Goal: Task Accomplishment & Management: Complete application form

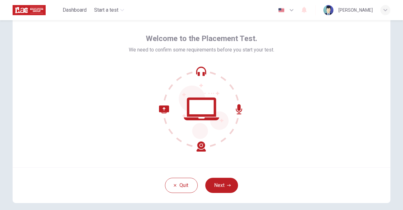
scroll to position [32, 0]
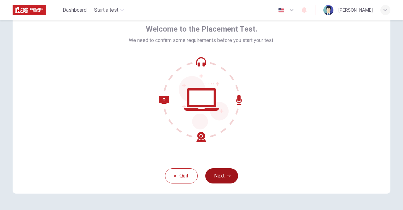
click at [229, 178] on button "Next" at bounding box center [221, 175] width 33 height 15
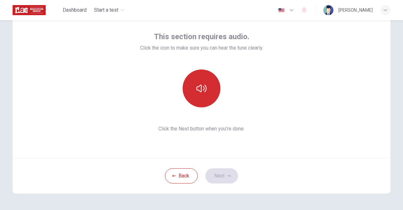
click at [204, 91] on icon "button" at bounding box center [202, 88] width 10 height 10
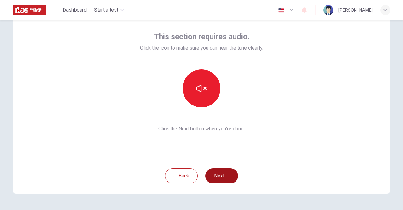
click at [217, 172] on button "Next" at bounding box center [221, 175] width 33 height 15
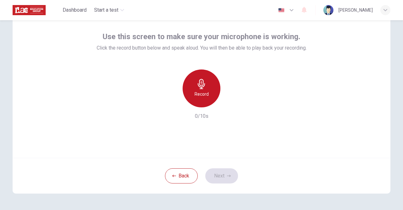
click at [205, 92] on h6 "Record" at bounding box center [202, 94] width 14 height 8
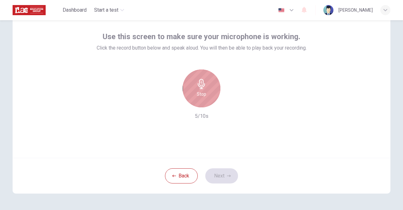
click at [205, 92] on div "Stop" at bounding box center [202, 88] width 38 height 38
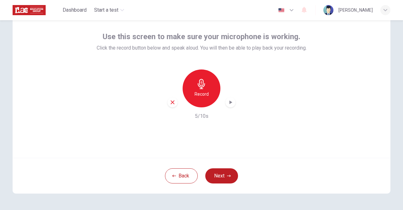
click at [233, 100] on div "button" at bounding box center [231, 102] width 10 height 10
click at [231, 102] on icon "button" at bounding box center [231, 102] width 6 height 6
click at [228, 103] on icon "button" at bounding box center [231, 102] width 6 height 6
click at [217, 178] on button "Next" at bounding box center [221, 175] width 33 height 15
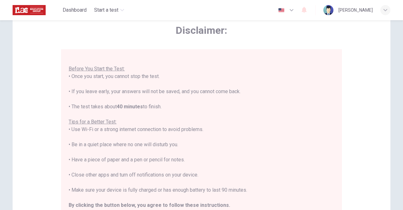
scroll to position [0, 0]
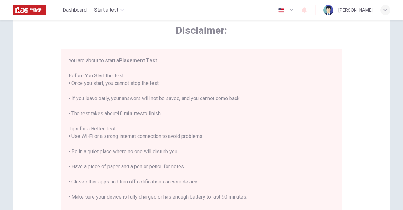
click at [226, 34] on span "Disclaimer:" at bounding box center [201, 30] width 281 height 13
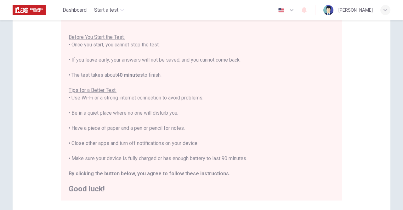
scroll to position [95, 0]
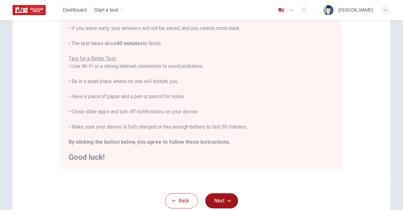
click at [223, 198] on button "Next" at bounding box center [221, 200] width 33 height 15
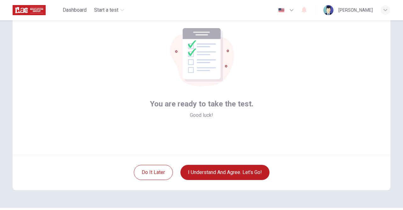
scroll to position [21, 0]
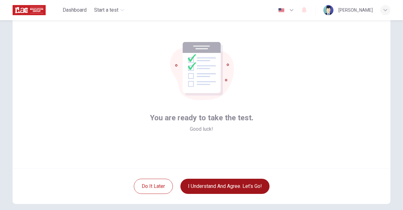
click at [231, 189] on button "I understand and agree. Let’s go!" at bounding box center [225, 185] width 89 height 15
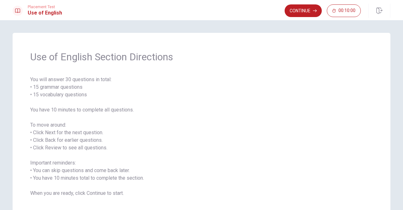
scroll to position [32, 0]
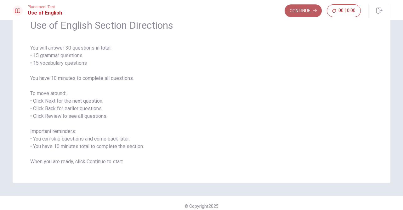
click at [311, 11] on button "Continue" at bounding box center [303, 10] width 37 height 13
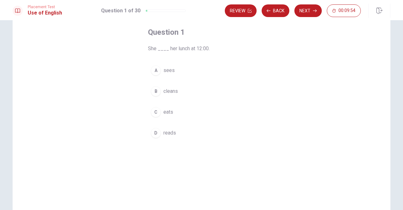
click at [166, 112] on span "eats" at bounding box center [169, 112] width 10 height 8
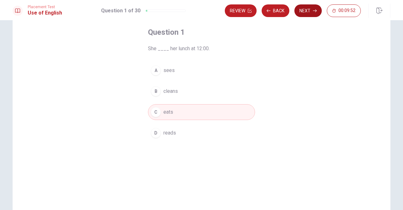
click at [308, 13] on button "Next" at bounding box center [308, 10] width 27 height 13
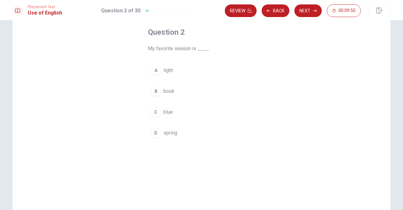
drag, startPoint x: 166, startPoint y: 133, endPoint x: 174, endPoint y: 128, distance: 9.5
click at [167, 133] on span "spring" at bounding box center [171, 133] width 14 height 8
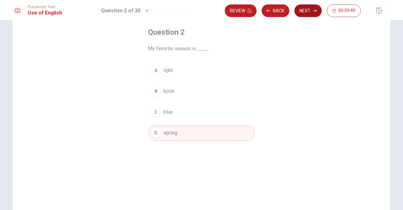
click at [307, 11] on button "Next" at bounding box center [308, 10] width 27 height 13
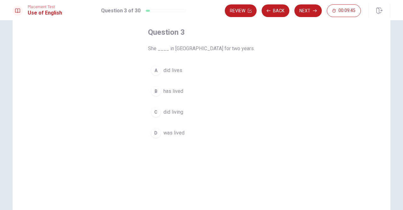
click at [174, 136] on button "D was lived" at bounding box center [201, 133] width 107 height 16
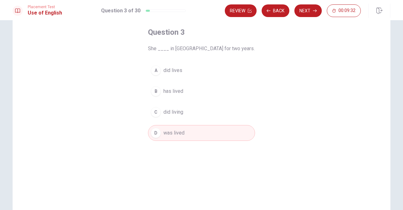
click at [180, 90] on span "has lived" at bounding box center [174, 91] width 20 height 8
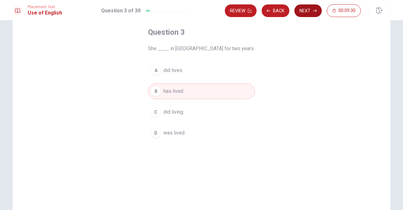
click at [297, 12] on button "Next" at bounding box center [308, 10] width 27 height 13
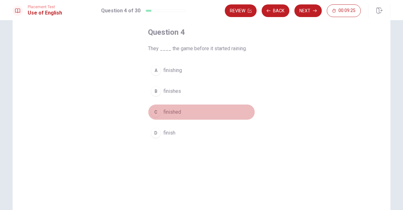
click at [180, 107] on button "C finished" at bounding box center [201, 112] width 107 height 16
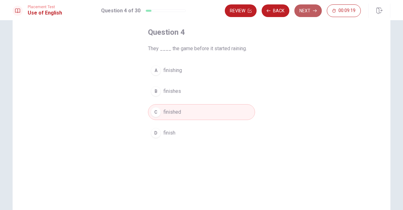
click at [308, 15] on button "Next" at bounding box center [308, 10] width 27 height 13
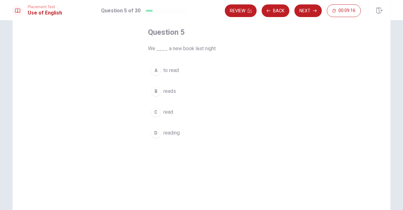
click at [171, 113] on span "read" at bounding box center [169, 112] width 10 height 8
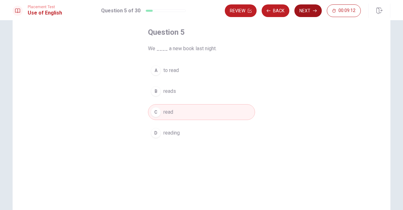
click at [299, 13] on button "Next" at bounding box center [308, 10] width 27 height 13
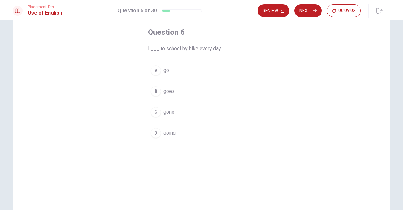
click at [164, 68] on span "go" at bounding box center [167, 70] width 6 height 8
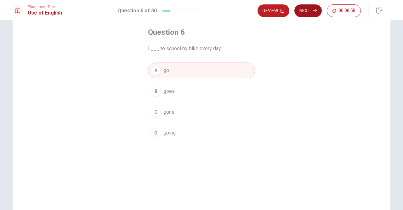
click at [308, 13] on button "Next" at bounding box center [308, 10] width 27 height 13
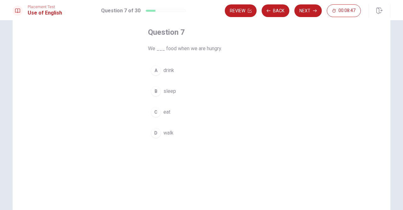
click at [168, 114] on span "eat" at bounding box center [167, 112] width 7 height 8
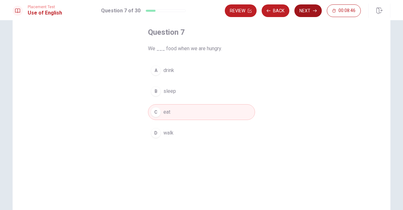
click at [303, 14] on button "Next" at bounding box center [308, 10] width 27 height 13
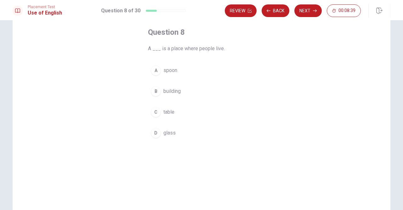
click at [170, 89] on span "building" at bounding box center [172, 91] width 17 height 8
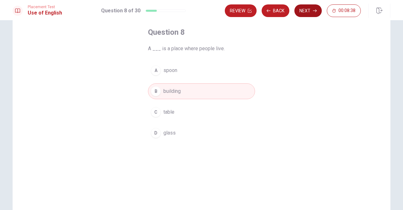
click at [301, 12] on button "Next" at bounding box center [308, 10] width 27 height 13
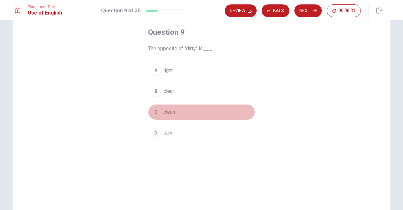
click at [170, 113] on span "clean" at bounding box center [170, 112] width 12 height 8
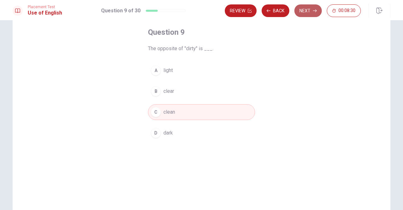
click at [306, 7] on button "Next" at bounding box center [308, 10] width 27 height 13
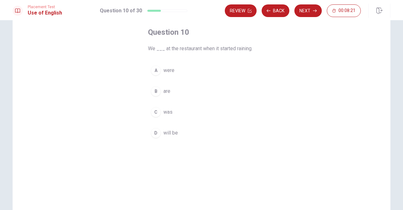
click at [166, 72] on span "were" at bounding box center [169, 70] width 11 height 8
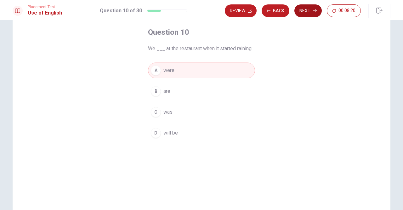
click at [303, 10] on button "Next" at bounding box center [308, 10] width 27 height 13
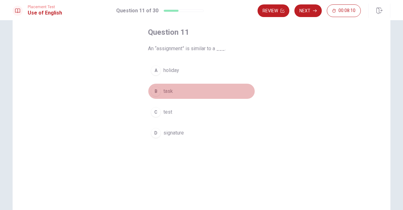
click at [165, 91] on span "task" at bounding box center [168, 91] width 9 height 8
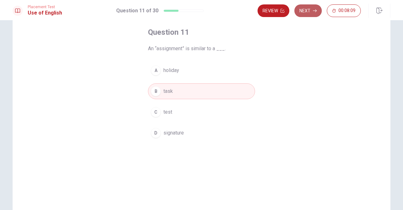
click at [304, 14] on button "Next" at bounding box center [308, 10] width 27 height 13
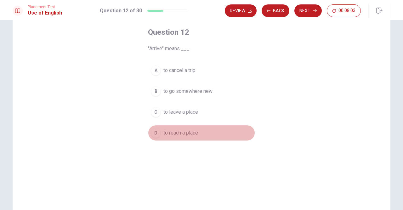
click at [172, 134] on span "to reach a place" at bounding box center [181, 133] width 35 height 8
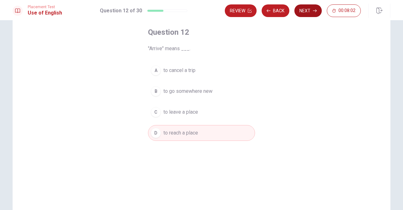
click at [304, 7] on button "Next" at bounding box center [308, 10] width 27 height 13
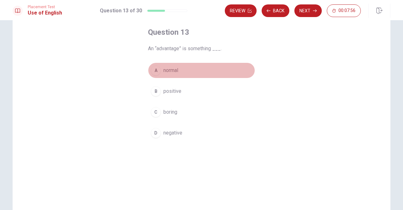
click at [174, 66] on span "normal" at bounding box center [171, 70] width 15 height 8
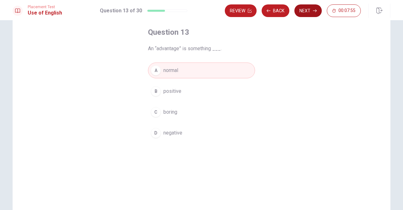
click at [303, 11] on button "Next" at bounding box center [308, 10] width 27 height 13
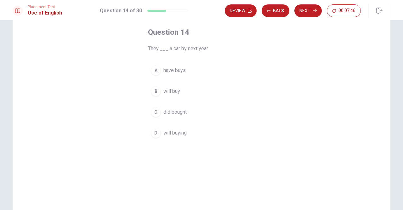
click at [170, 91] on span "will buy" at bounding box center [172, 91] width 17 height 8
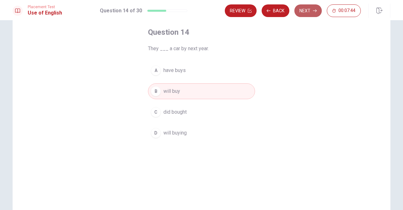
click at [303, 9] on button "Next" at bounding box center [308, 10] width 27 height 13
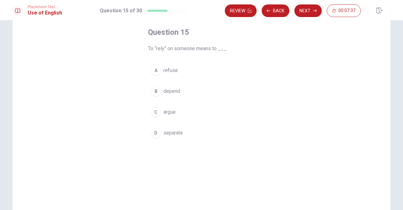
click at [169, 92] on span "depend" at bounding box center [172, 91] width 17 height 8
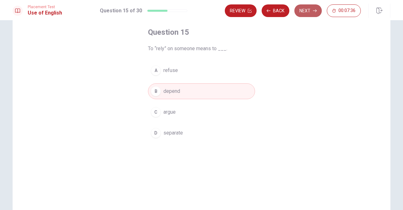
click at [303, 10] on button "Next" at bounding box center [308, 10] width 27 height 13
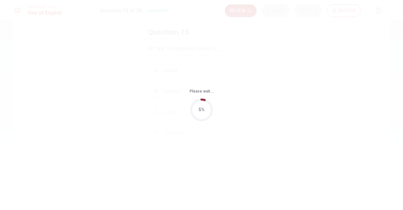
scroll to position [0, 0]
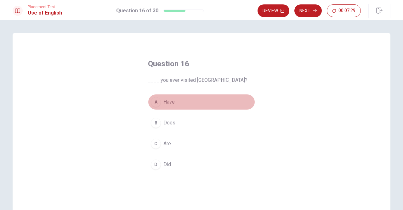
click at [176, 104] on button "A Have" at bounding box center [201, 102] width 107 height 16
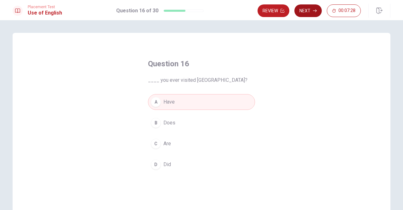
click at [315, 12] on icon "button" at bounding box center [315, 11] width 4 height 4
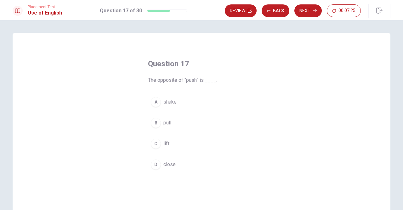
click at [169, 126] on span "pull" at bounding box center [168, 123] width 8 height 8
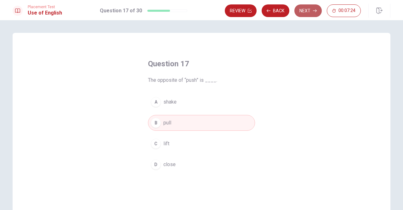
click at [308, 11] on button "Next" at bounding box center [308, 10] width 27 height 13
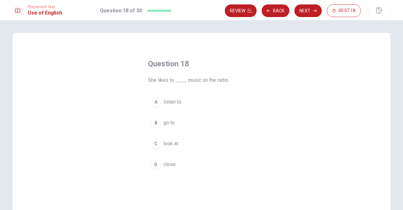
click at [176, 101] on span "listen to" at bounding box center [173, 102] width 18 height 8
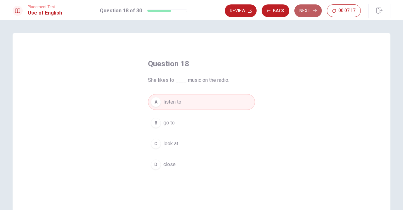
click at [306, 10] on button "Next" at bounding box center [308, 10] width 27 height 13
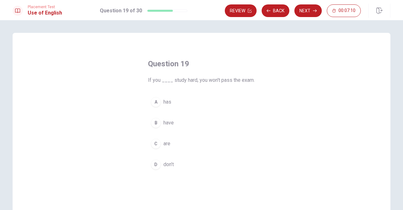
click at [168, 164] on span "don’t" at bounding box center [169, 164] width 10 height 8
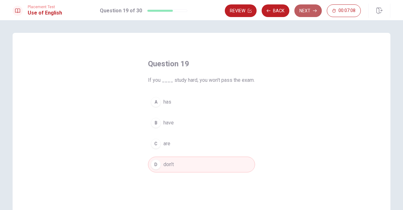
click at [303, 8] on button "Next" at bounding box center [308, 10] width 27 height 13
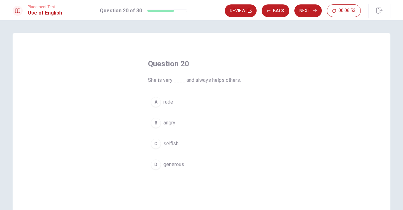
click at [165, 161] on span "generous" at bounding box center [174, 164] width 21 height 8
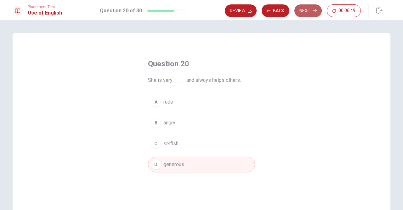
click at [304, 14] on button "Next" at bounding box center [308, 10] width 27 height 13
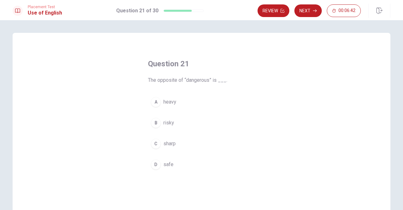
click at [176, 165] on button "D safe" at bounding box center [201, 164] width 107 height 16
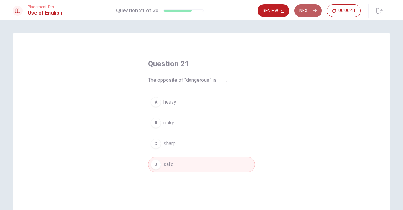
click at [300, 13] on button "Next" at bounding box center [308, 10] width 27 height 13
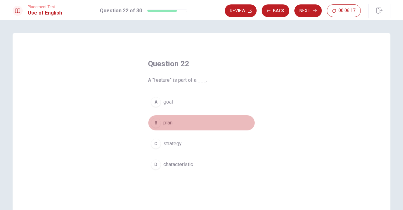
click at [176, 119] on button "B plan" at bounding box center [201, 123] width 107 height 16
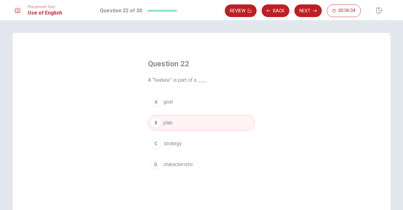
click at [185, 160] on span "characteristic" at bounding box center [179, 164] width 30 height 8
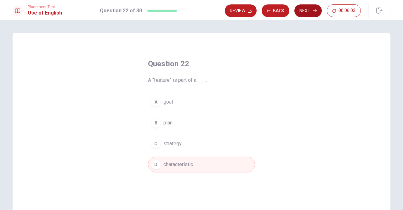
click at [309, 9] on button "Next" at bounding box center [308, 10] width 27 height 13
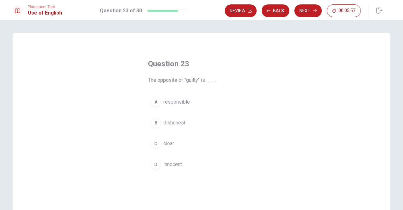
click at [176, 165] on span "innocent" at bounding box center [173, 164] width 19 height 8
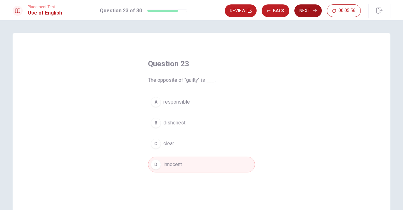
click at [305, 10] on button "Next" at bounding box center [308, 10] width 27 height 13
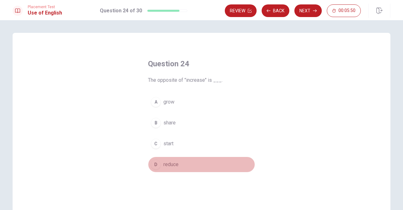
click at [175, 162] on span "reduce" at bounding box center [171, 164] width 15 height 8
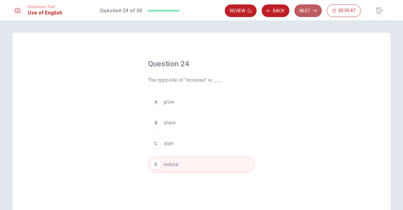
click at [302, 11] on button "Next" at bounding box center [308, 10] width 27 height 13
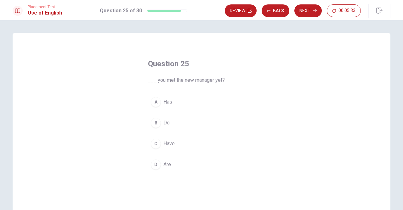
click at [177, 142] on button "C Have" at bounding box center [201, 144] width 107 height 16
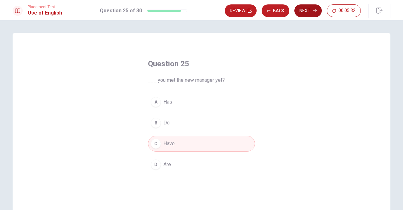
click at [303, 12] on button "Next" at bounding box center [308, 10] width 27 height 13
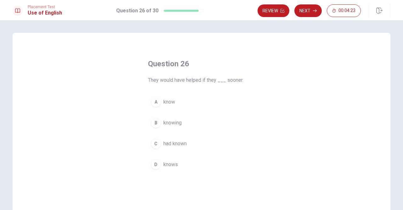
click at [171, 104] on span "know" at bounding box center [170, 102] width 12 height 8
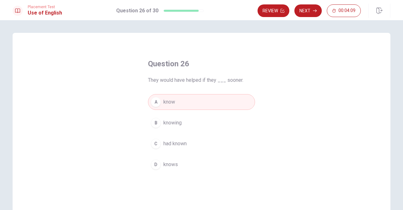
click at [189, 144] on button "C had known" at bounding box center [201, 144] width 107 height 16
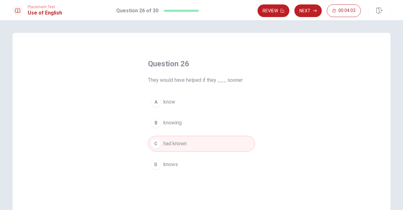
drag, startPoint x: 307, startPoint y: 12, endPoint x: 211, endPoint y: 108, distance: 135.7
click at [211, 108] on div "Placement Test Use of English Question 26 of 30 Review Next 00:04:03 Question 2…" at bounding box center [201, 105] width 403 height 210
click at [307, 11] on button "Next" at bounding box center [308, 10] width 27 height 13
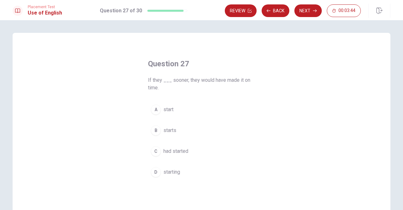
click at [173, 109] on button "A start" at bounding box center [201, 109] width 107 height 16
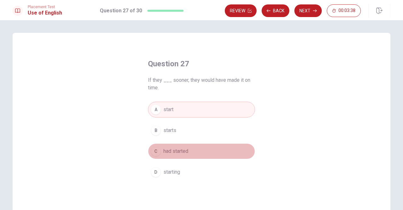
click at [176, 153] on span "had started" at bounding box center [176, 151] width 25 height 8
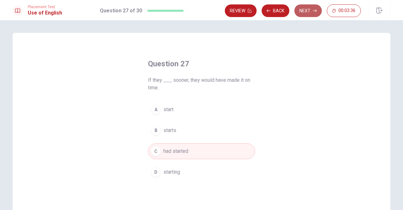
click at [311, 9] on button "Next" at bounding box center [308, 10] width 27 height 13
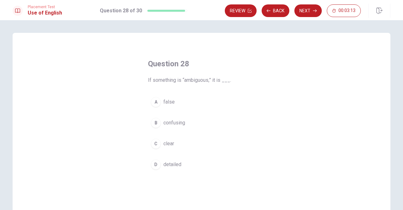
click at [167, 123] on span "confusing" at bounding box center [175, 123] width 22 height 8
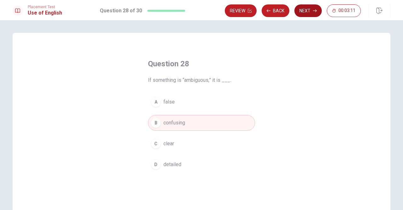
click at [315, 10] on icon "button" at bounding box center [315, 11] width 4 height 4
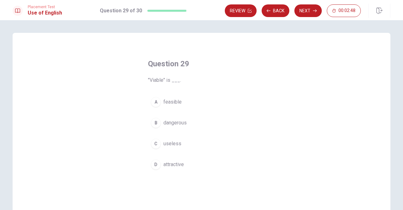
click at [173, 163] on span "attractive" at bounding box center [174, 164] width 20 height 8
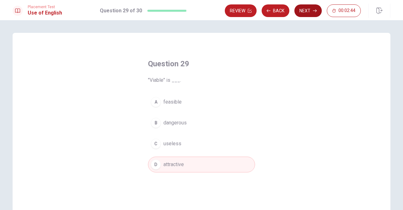
click at [302, 10] on button "Next" at bounding box center [308, 10] width 27 height 13
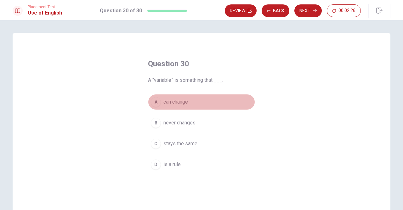
click at [181, 99] on span "can change" at bounding box center [176, 102] width 25 height 8
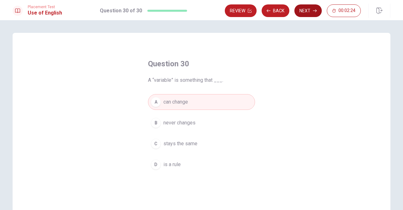
click at [309, 8] on button "Next" at bounding box center [308, 10] width 27 height 13
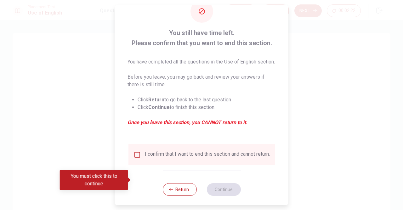
scroll to position [32, 0]
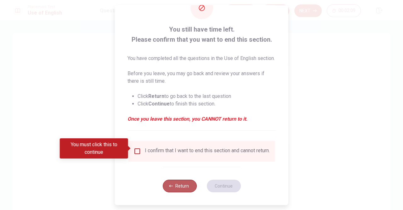
click at [182, 189] on button "Return" at bounding box center [180, 185] width 34 height 13
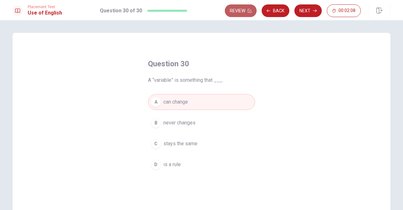
click at [246, 10] on button "Review" at bounding box center [241, 10] width 32 height 13
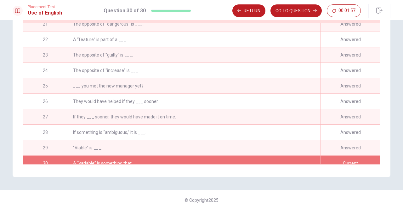
scroll to position [322, 0]
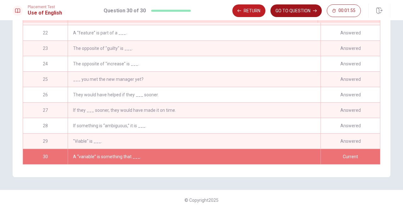
click at [288, 8] on button "GO TO QUESTION" at bounding box center [296, 10] width 51 height 13
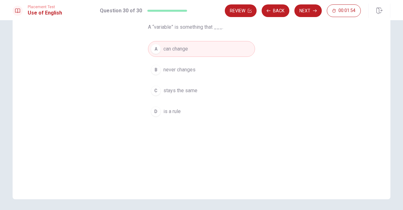
scroll to position [43, 0]
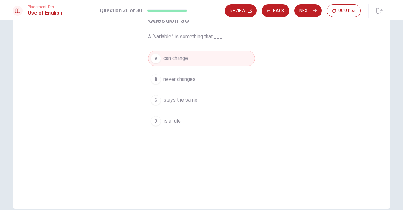
click at [205, 61] on button "A can change" at bounding box center [201, 58] width 107 height 16
click at [246, 12] on button "Review" at bounding box center [241, 10] width 32 height 13
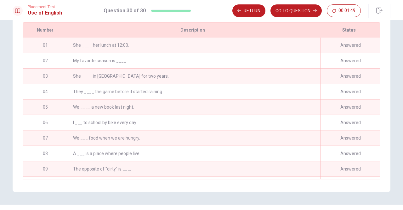
scroll to position [77, 0]
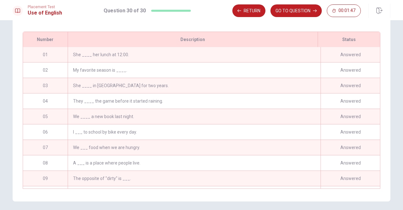
click at [343, 62] on div "Answered" at bounding box center [351, 54] width 60 height 15
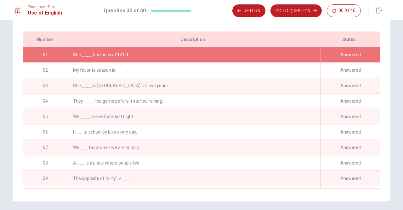
click at [336, 61] on div "Answered" at bounding box center [351, 54] width 60 height 15
click at [211, 61] on div "She ____ her lunch at 12:00." at bounding box center [194, 54] width 253 height 15
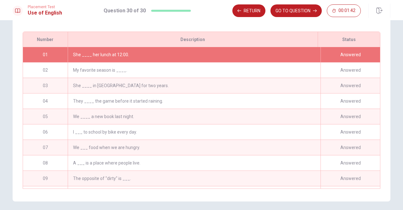
click at [228, 55] on div "She ____ her lunch at 12:00." at bounding box center [194, 54] width 253 height 15
click at [232, 61] on div "She ____ her lunch at 12:00." at bounding box center [194, 54] width 253 height 15
click at [347, 62] on div "Answered" at bounding box center [351, 54] width 60 height 15
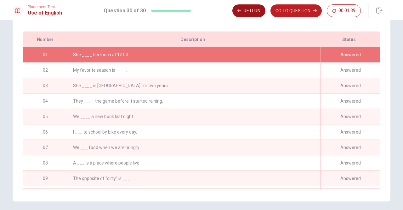
click at [256, 7] on button "Return" at bounding box center [249, 10] width 33 height 13
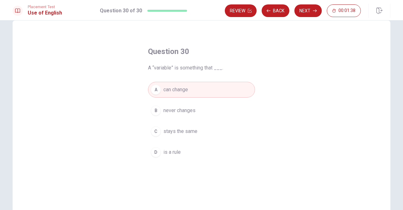
scroll to position [32, 0]
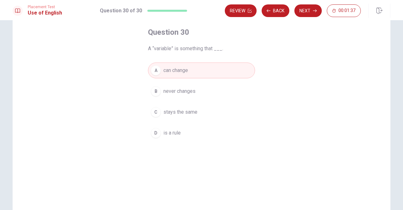
click at [284, 17] on div "Review Back Next 00:01:37" at bounding box center [308, 11] width 166 height 14
click at [284, 13] on button "Back" at bounding box center [276, 10] width 28 height 13
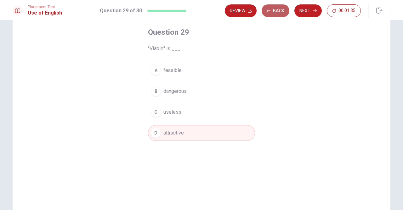
click at [284, 13] on button "Back" at bounding box center [276, 10] width 28 height 13
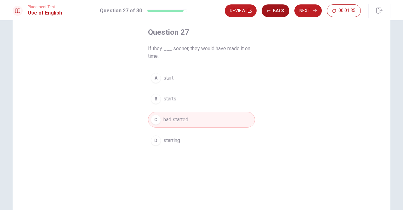
click at [284, 13] on button "Back" at bounding box center [276, 10] width 28 height 13
click at [257, 13] on button "Review" at bounding box center [241, 10] width 32 height 13
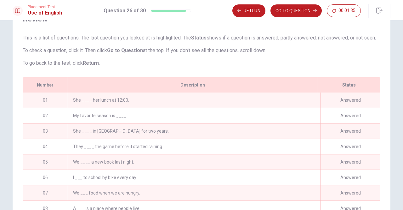
scroll to position [27, 0]
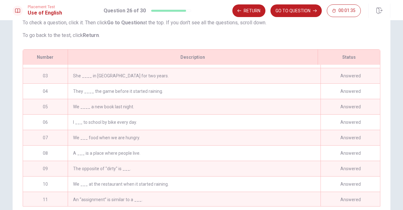
click at [284, 13] on button "GO TO QUESTION" at bounding box center [296, 10] width 51 height 13
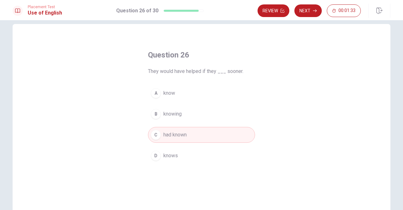
scroll to position [0, 0]
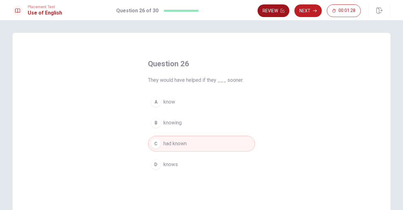
click at [279, 13] on button "Review" at bounding box center [274, 10] width 32 height 13
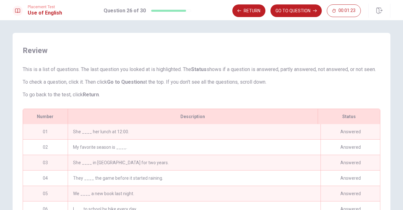
click at [104, 135] on div "She ____ her lunch at 12:00." at bounding box center [194, 131] width 253 height 15
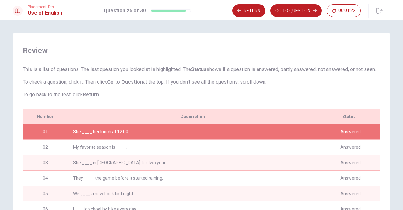
click at [82, 139] on div "She ____ her lunch at 12:00." at bounding box center [194, 131] width 253 height 15
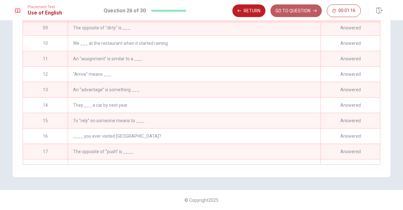
click at [293, 11] on button "GO TO QUESTION" at bounding box center [296, 10] width 51 height 13
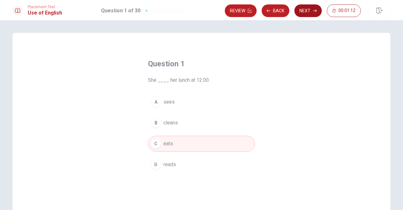
click at [317, 9] on icon "button" at bounding box center [315, 11] width 4 height 4
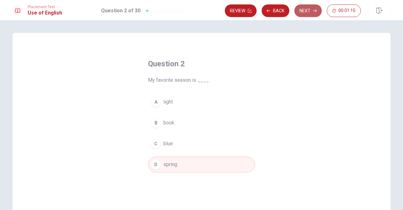
click at [317, 9] on icon "button" at bounding box center [315, 11] width 4 height 4
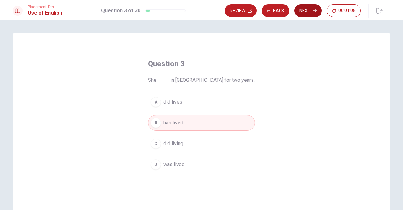
click at [317, 9] on icon "button" at bounding box center [315, 11] width 4 height 4
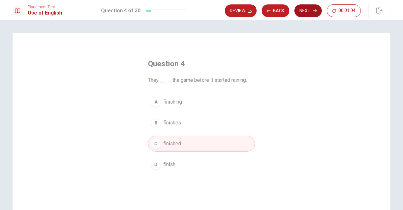
click at [317, 9] on icon "button" at bounding box center [315, 11] width 4 height 4
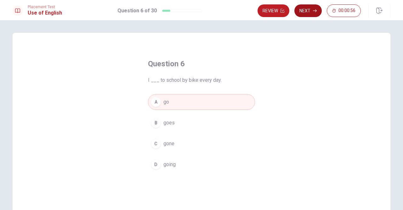
click at [317, 9] on icon "button" at bounding box center [315, 11] width 4 height 4
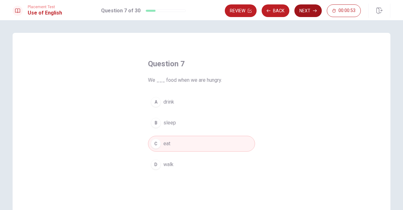
click at [317, 9] on icon "button" at bounding box center [315, 11] width 4 height 4
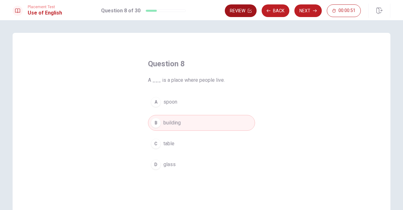
click at [243, 12] on button "Review" at bounding box center [241, 10] width 32 height 13
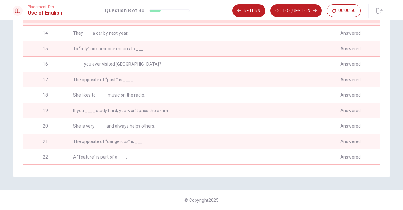
scroll to position [322, 0]
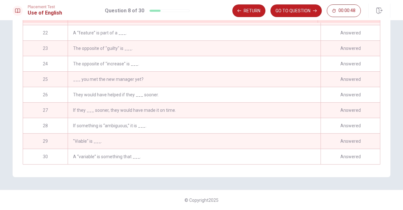
click at [187, 66] on div "The opposite of "increase" is ___." at bounding box center [194, 63] width 253 height 15
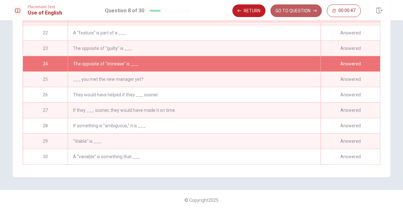
click at [312, 10] on button "GO TO QUESTION" at bounding box center [296, 10] width 51 height 13
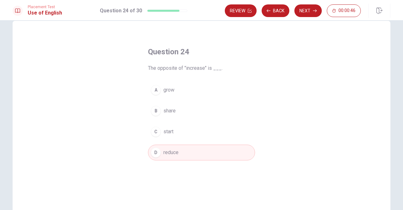
scroll to position [3, 0]
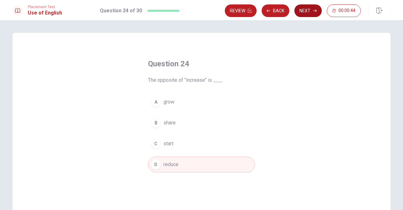
click at [308, 9] on button "Next" at bounding box center [308, 10] width 27 height 13
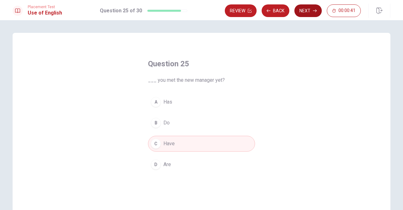
click at [308, 9] on button "Next" at bounding box center [308, 10] width 27 height 13
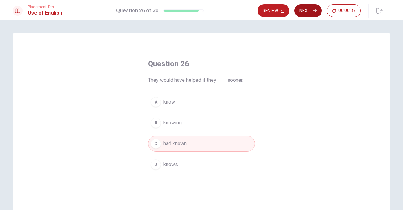
click at [308, 9] on button "Next" at bounding box center [308, 10] width 27 height 13
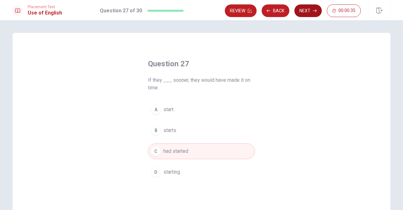
click at [308, 9] on button "Next" at bounding box center [308, 10] width 27 height 13
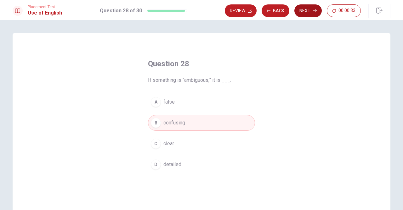
click at [308, 9] on button "Next" at bounding box center [308, 10] width 27 height 13
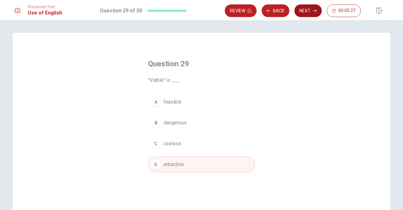
click at [308, 9] on button "Next" at bounding box center [308, 10] width 27 height 13
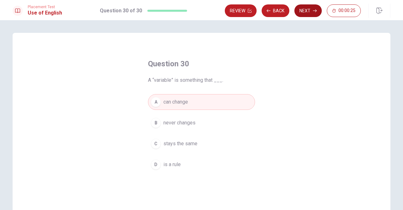
click at [308, 9] on button "Next" at bounding box center [308, 10] width 27 height 13
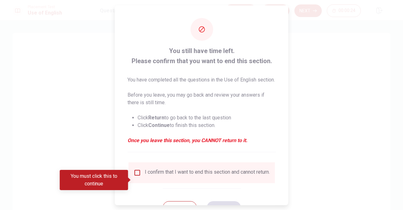
click at [142, 176] on div "I confirm that I want to end this section and cannot return." at bounding box center [202, 172] width 136 height 8
click at [140, 176] on input "You must click this to continue" at bounding box center [138, 172] width 8 height 8
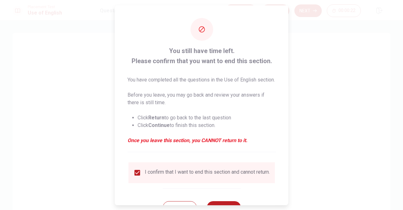
scroll to position [33, 0]
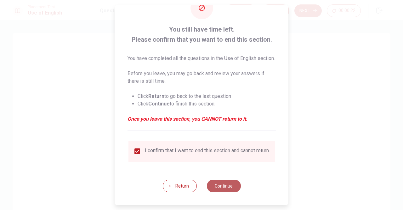
click at [234, 188] on button "Continue" at bounding box center [224, 185] width 34 height 13
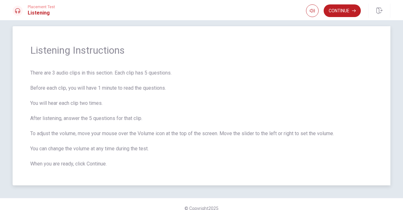
scroll to position [0, 0]
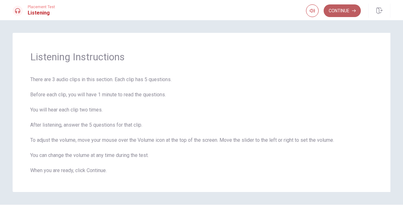
click at [345, 7] on button "Continue" at bounding box center [342, 10] width 37 height 13
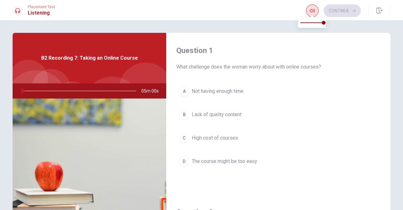
click at [314, 13] on icon "button" at bounding box center [312, 10] width 5 height 5
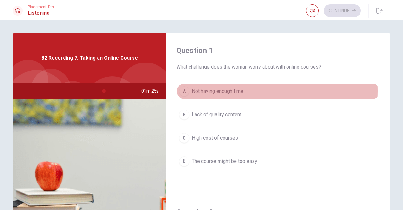
click at [226, 91] on span "Not having enough time" at bounding box center [218, 91] width 52 height 8
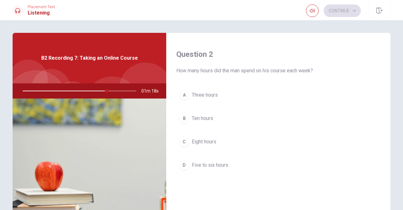
click at [217, 168] on button "D Five to six hours" at bounding box center [278, 165] width 204 height 16
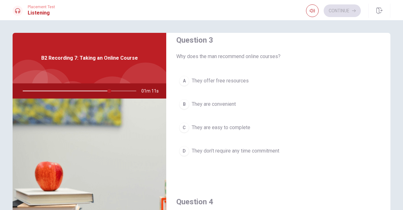
scroll to position [347, 0]
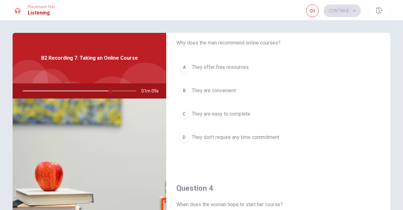
click at [228, 133] on span "They don’t require any time commitment" at bounding box center [236, 137] width 88 height 8
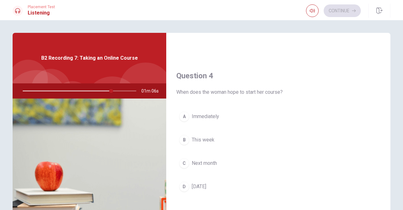
scroll to position [473, 0]
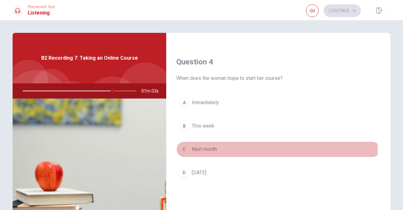
click at [234, 149] on button "C Next month" at bounding box center [278, 149] width 204 height 16
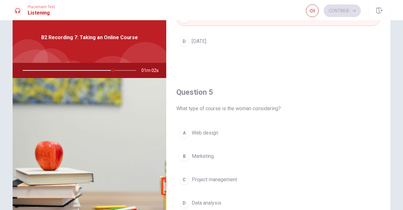
scroll to position [63, 0]
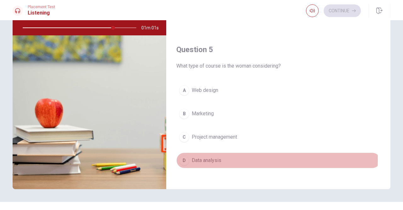
click at [224, 155] on button "D Data analysis" at bounding box center [278, 160] width 204 height 16
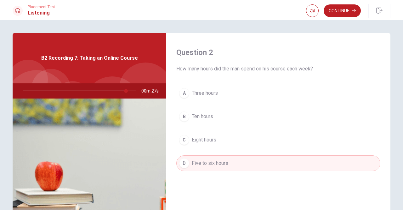
scroll to position [158, 0]
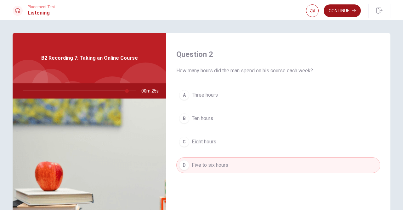
click at [342, 11] on button "Continue" at bounding box center [342, 10] width 37 height 13
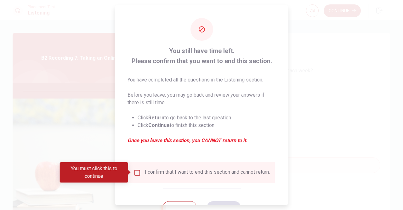
click at [149, 170] on div "I confirm that I want to end this section and cannot return." at bounding box center [207, 172] width 125 height 8
click at [147, 176] on div "I confirm that I want to end this section and cannot return." at bounding box center [207, 172] width 125 height 8
drag, startPoint x: 125, startPoint y: 171, endPoint x: 130, endPoint y: 170, distance: 5.8
click at [128, 170] on div "You must click this to continue" at bounding box center [94, 172] width 68 height 20
click at [150, 173] on div "I confirm that I want to end this section and cannot return." at bounding box center [207, 172] width 125 height 8
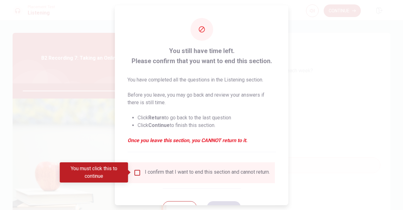
click at [132, 173] on div "You must click this to continue" at bounding box center [96, 172] width 73 height 20
click at [136, 172] on input "You must click this to continue" at bounding box center [138, 172] width 8 height 8
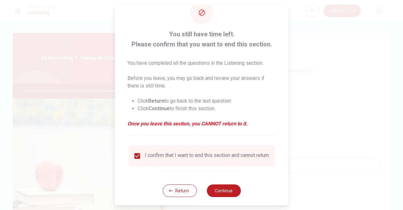
scroll to position [25, 0]
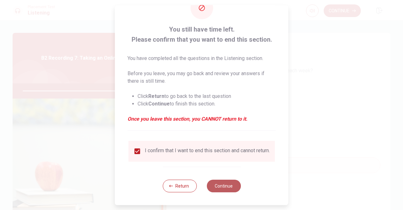
click at [210, 183] on button "Continue" at bounding box center [224, 185] width 34 height 13
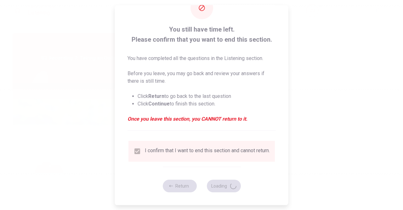
type input "94"
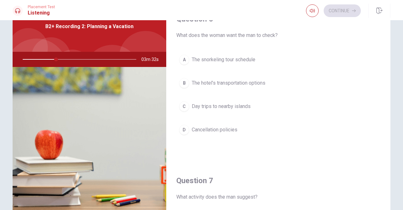
scroll to position [0, 0]
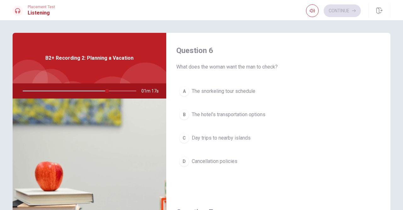
click at [229, 113] on span "The hotel’s transportation options" at bounding box center [229, 115] width 74 height 8
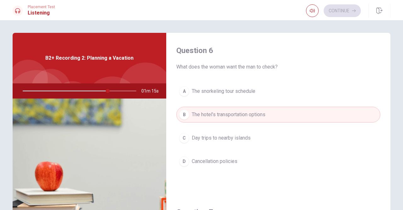
click at [222, 139] on span "Day trips to nearby islands" at bounding box center [221, 138] width 59 height 8
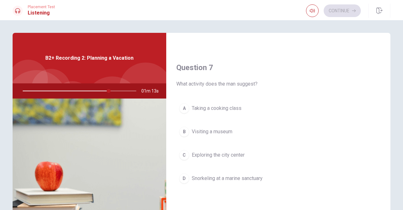
scroll to position [158, 0]
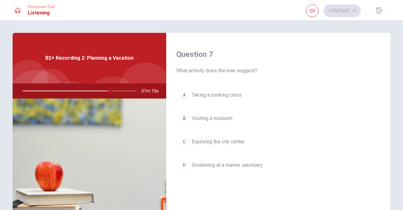
click at [209, 163] on span "Snorkeling at a marine sanctuary" at bounding box center [227, 165] width 71 height 8
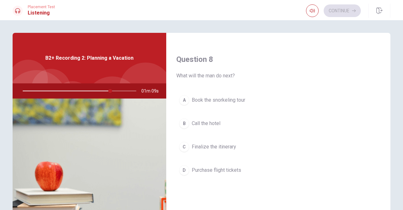
scroll to position [347, 0]
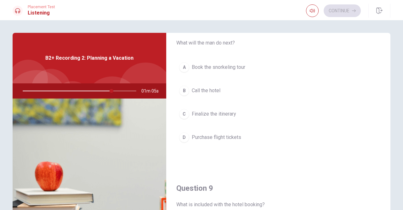
click at [204, 138] on span "Purchase flight tickets" at bounding box center [216, 137] width 49 height 8
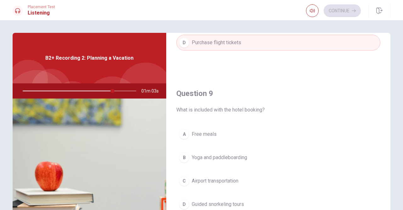
scroll to position [473, 0]
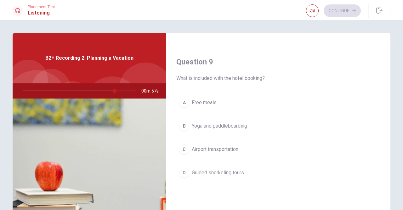
click at [212, 127] on button "B Yoga and paddleboarding" at bounding box center [278, 126] width 204 height 16
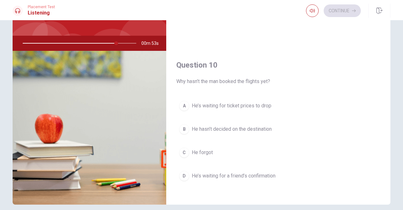
scroll to position [63, 0]
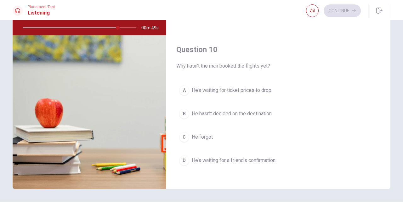
click at [206, 88] on span "He’s waiting for ticket prices to drop" at bounding box center [232, 90] width 80 height 8
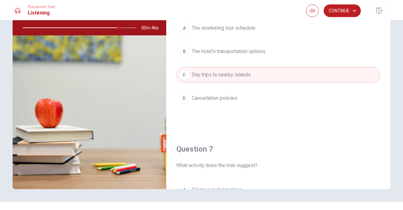
scroll to position [0, 0]
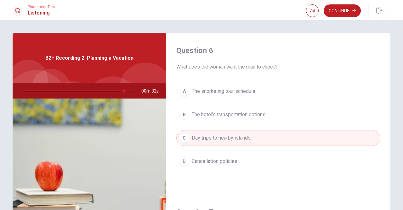
click at [220, 110] on button "B The hotel’s transportation options" at bounding box center [278, 115] width 204 height 16
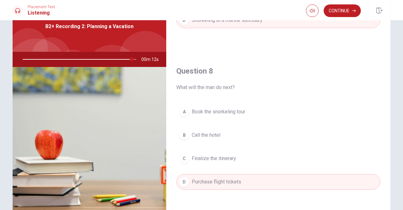
scroll to position [268, 0]
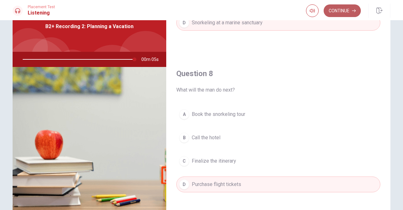
click at [337, 9] on button "Continue" at bounding box center [342, 10] width 37 height 13
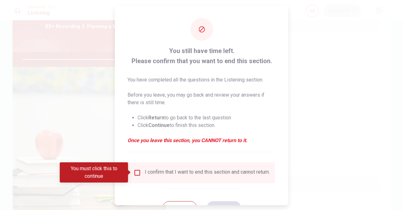
click at [141, 175] on div "I confirm that I want to end this section and cannot return." at bounding box center [202, 172] width 136 height 8
click at [135, 170] on input "You must click this to continue" at bounding box center [138, 172] width 8 height 8
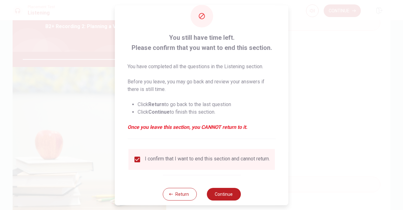
scroll to position [25, 0]
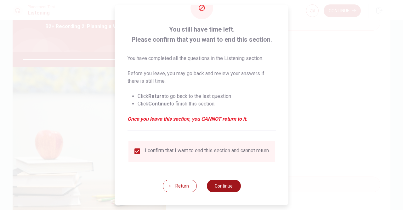
click at [227, 184] on button "Continue" at bounding box center [224, 185] width 34 height 13
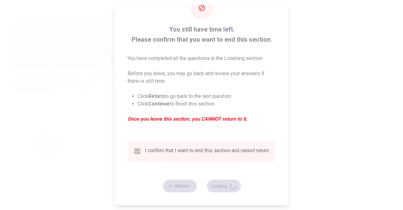
type input "0"
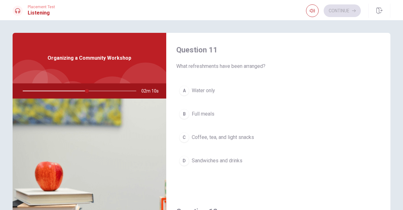
scroll to position [0, 0]
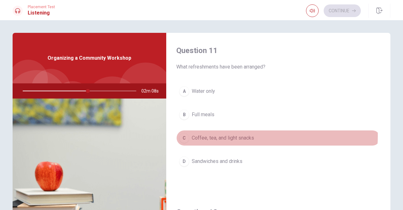
click at [251, 135] on span "Coffee, tea, and light snacks" at bounding box center [223, 138] width 62 height 8
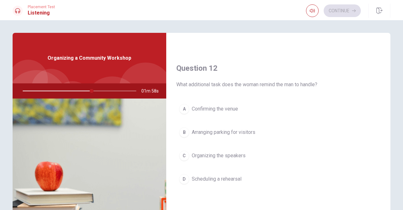
scroll to position [158, 0]
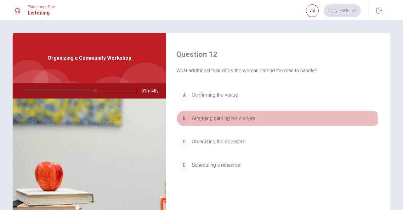
click at [228, 120] on span "Arranging parking for visitors" at bounding box center [224, 118] width 64 height 8
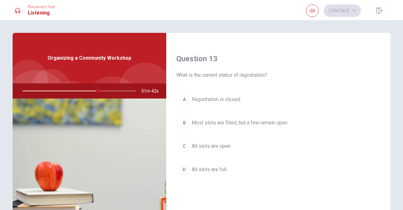
scroll to position [315, 0]
click at [216, 123] on span "Most slots are filled, but a few remain open" at bounding box center [240, 122] width 96 height 8
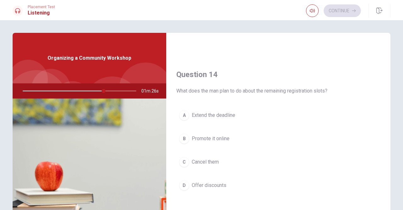
scroll to position [473, 0]
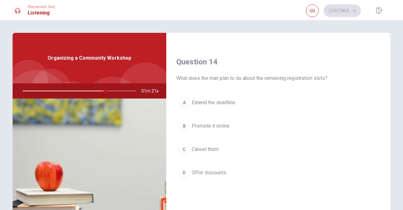
click at [223, 127] on button "B Promote it online" at bounding box center [278, 126] width 204 height 16
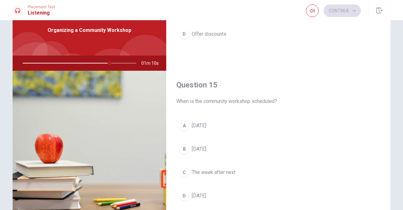
scroll to position [63, 0]
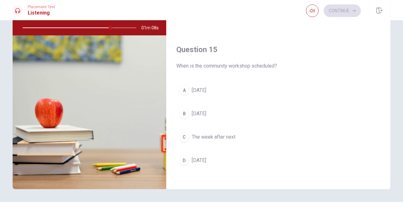
click at [202, 110] on span "[DATE]" at bounding box center [199, 114] width 14 height 8
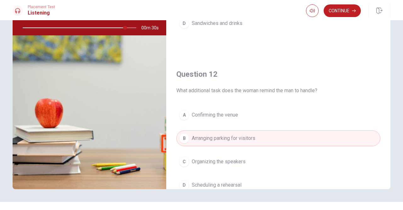
scroll to position [0, 0]
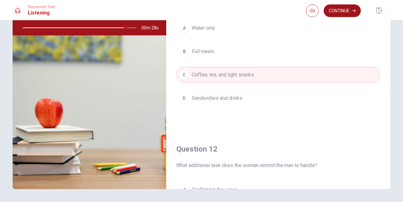
click at [347, 15] on button "Continue" at bounding box center [342, 10] width 37 height 13
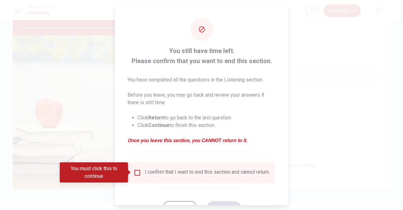
click at [141, 175] on div "I confirm that I want to end this section and cannot return." at bounding box center [202, 172] width 136 height 8
click at [136, 170] on input "You must click this to continue" at bounding box center [138, 172] width 8 height 8
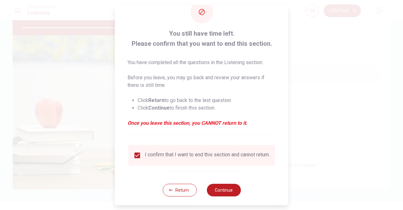
scroll to position [25, 0]
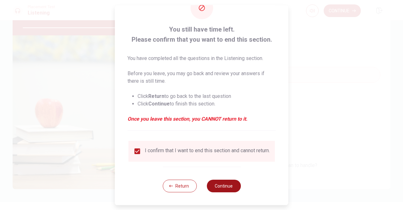
click at [214, 188] on button "Continue" at bounding box center [224, 185] width 34 height 13
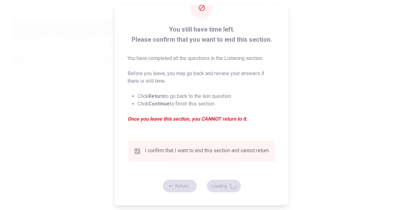
type input "93"
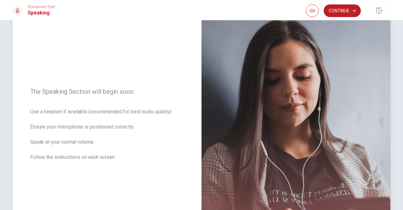
scroll to position [0, 0]
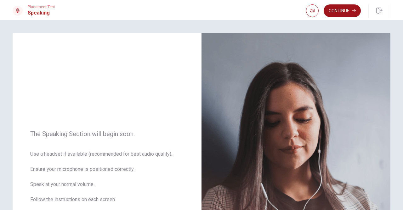
click at [333, 14] on button "Continue" at bounding box center [342, 10] width 37 height 13
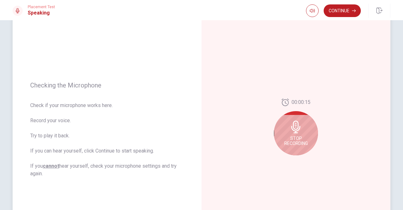
scroll to position [63, 0]
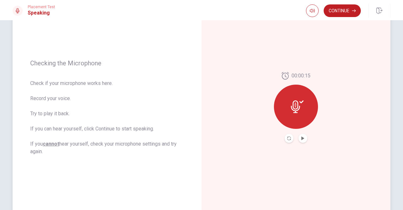
click at [294, 109] on icon at bounding box center [295, 106] width 9 height 13
click at [294, 105] on icon at bounding box center [297, 106] width 13 height 13
click at [287, 137] on icon "Record Again" at bounding box center [289, 138] width 4 height 4
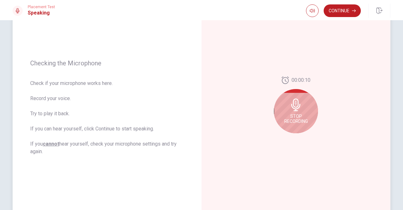
click at [297, 107] on icon at bounding box center [296, 104] width 9 height 13
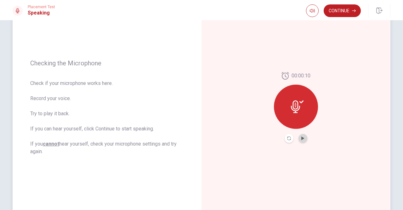
click at [299, 135] on button "Play Audio" at bounding box center [303, 138] width 9 height 9
click at [302, 136] on icon "Pause Audio" at bounding box center [303, 138] width 3 height 4
click at [343, 12] on button "Continue" at bounding box center [342, 10] width 37 height 13
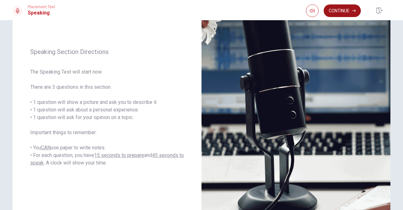
click at [329, 5] on button "Continue" at bounding box center [342, 10] width 37 height 13
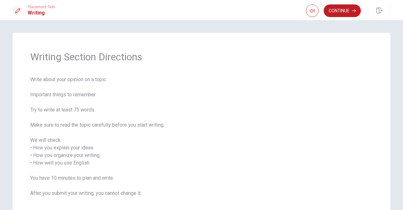
scroll to position [32, 0]
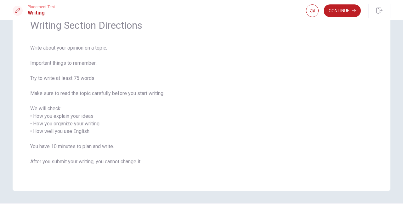
drag, startPoint x: 31, startPoint y: 115, endPoint x: 88, endPoint y: 126, distance: 58.5
click at [82, 131] on span "Write about your opinion on a topic. Important things to remember: Try to write…" at bounding box center [201, 108] width 343 height 129
click at [341, 13] on button "Continue" at bounding box center [342, 10] width 37 height 13
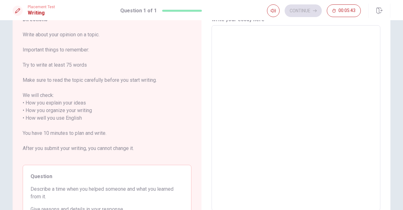
scroll to position [0, 0]
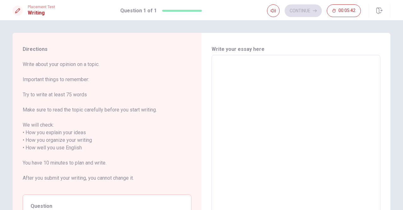
click at [262, 93] on textarea at bounding box center [296, 147] width 160 height 175
type textarea "O"
type textarea "x"
type textarea "On"
type textarea "x"
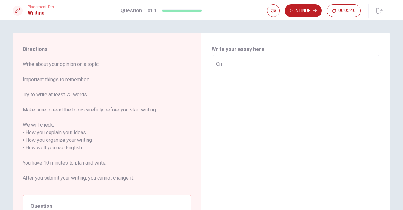
type textarea "One"
type textarea "x"
type textarea "One"
type textarea "x"
type textarea "One d"
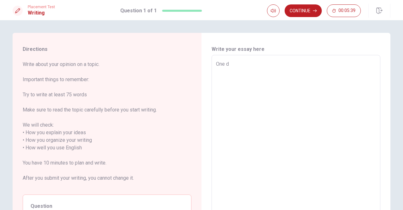
type textarea "x"
type textarea "One da"
type textarea "x"
type textarea "One day"
type textarea "x"
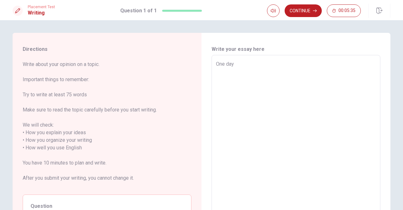
type textarea "One day,"
type textarea "x"
type textarea "One day,"
type textarea "x"
type textarea "One day, w"
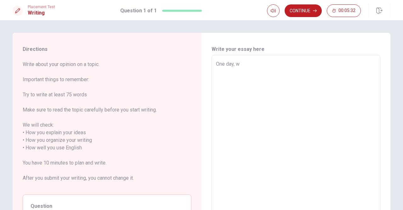
type textarea "x"
type textarea "One day, wh"
type textarea "x"
type textarea "One day, whe"
type textarea "x"
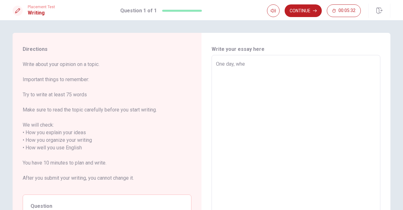
type textarea "One day, when"
type textarea "x"
type textarea "One day, when"
type textarea "x"
type textarea "One day, when I"
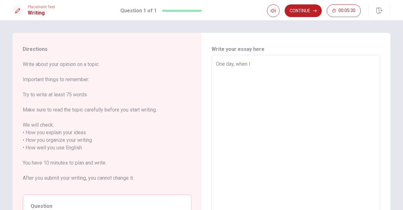
type textarea "x"
type textarea "One day, when I"
type textarea "x"
type textarea "One day, when I"
type textarea "x"
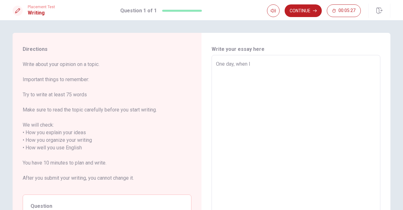
type textarea "One day, when I"
type textarea "x"
type textarea "One day, when I w"
type textarea "x"
type textarea "One day, when I wa"
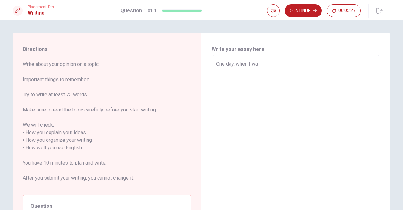
type textarea "x"
type textarea "One day, when I was"
type textarea "x"
type textarea "One day, when I was"
type textarea "x"
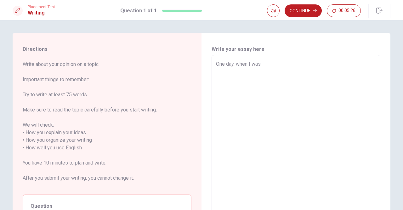
type textarea "One day, when I was h"
type textarea "x"
type textarea "One day, when I was he"
type textarea "x"
type textarea "One day, when I was hea"
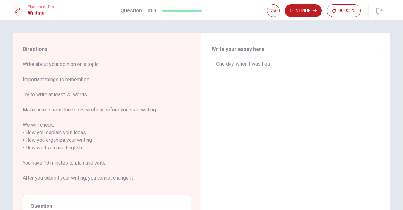
type textarea "x"
type textarea "One day, when I was head"
type textarea "x"
type textarea "One day, when I was headu"
type textarea "x"
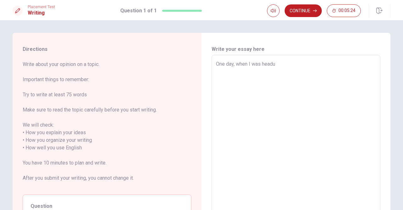
type textarea "One day, when I was headun"
type textarea "x"
type textarea "One day, when I was headung"
type textarea "x"
type textarea "One day, when I was headung"
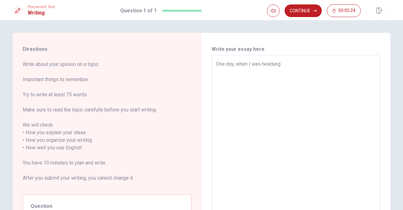
type textarea "x"
type textarea "One day, when I was headung"
type textarea "x"
type textarea "One day, when I was headun"
type textarea "x"
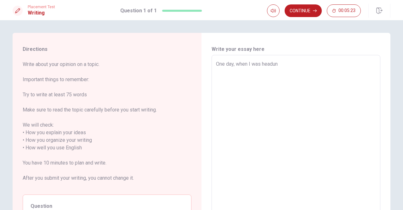
type textarea "One day, when I was headu"
type textarea "x"
type textarea "One day, when I was head"
type textarea "x"
type textarea "One day, when I was headi"
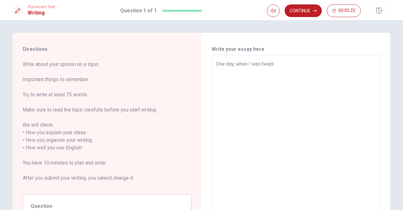
type textarea "x"
type textarea "One day, when I was headin"
type textarea "x"
type textarea "One day, when I was heading"
type textarea "x"
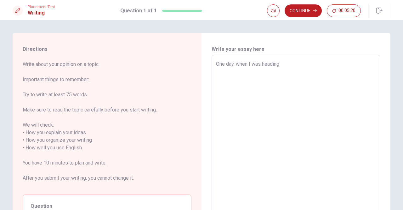
type textarea "One day, when I was heading"
type textarea "x"
type textarea "One day, when I was heading t"
type textarea "x"
type textarea "One day, when I was heading to"
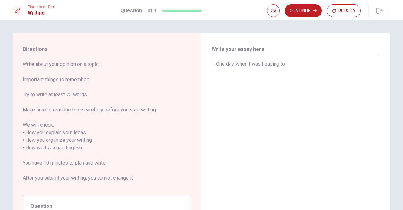
type textarea "x"
type textarea "One day, when I was heading to"
type textarea "x"
type textarea "One day, when I was heading to t"
type textarea "x"
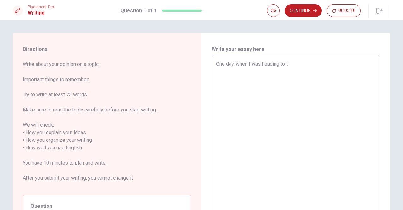
type textarea "One day, when I was heading to th"
type textarea "x"
type textarea "One day, when I was heading to the"
type textarea "x"
type textarea "One day, when I was heading to th"
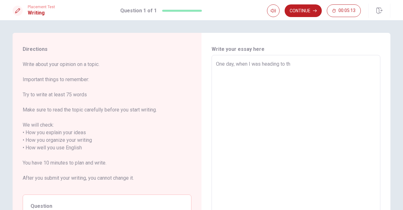
type textarea "x"
type textarea "One day, when I was heading to t"
type textarea "x"
type textarea "One day, when I was heading to"
type textarea "x"
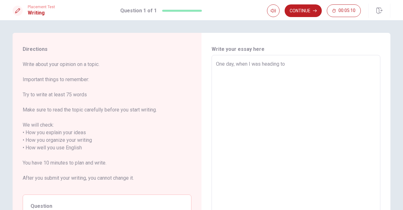
type textarea "One day, when I was heading to m"
type textarea "x"
type textarea "One day, when I was heading to my"
type textarea "x"
type textarea "One day, when I was heading to my"
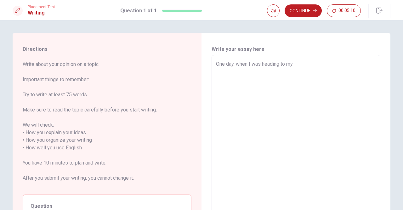
type textarea "x"
type textarea "One day, when I was heading to my s"
type textarea "x"
type textarea "One day, when I was heading to my sh"
type textarea "x"
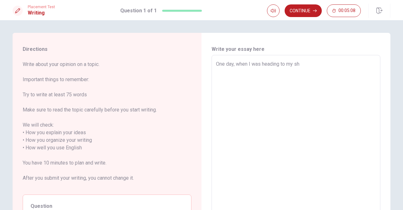
type textarea "One day, when I was heading to my s"
type textarea "x"
type textarea "One day, when I was heading to my sc"
type textarea "x"
type textarea "One day, when I was heading to my sch"
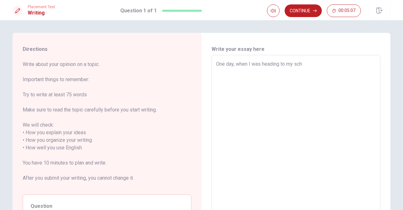
type textarea "x"
type textarea "One day, when I was heading to my scho"
type textarea "x"
type textarea "One day, when I was heading to my schoo"
type textarea "x"
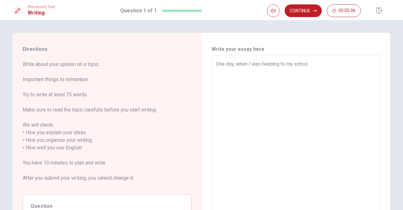
type textarea "One day, when I was heading to my school"
type textarea "x"
type textarea "One day, when I was heading to my school,"
type textarea "x"
type textarea "One day, when I was heading to my school,"
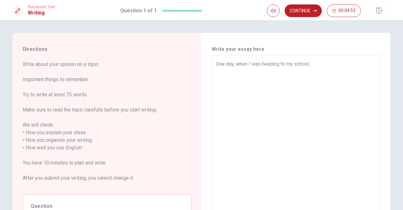
type textarea "x"
type textarea "One day, when I was heading to my school, I"
type textarea "x"
type textarea "One day, when I was heading to my school, I"
type textarea "x"
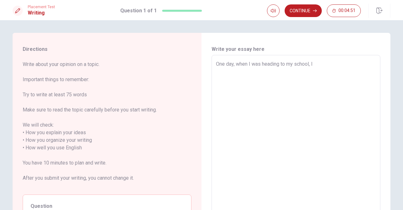
type textarea "One day, when I was heading to my school, I s"
type textarea "x"
type textarea "One day, when I was heading to my school, I sa"
type textarea "x"
type textarea "One day, when I was heading to my school, I saw"
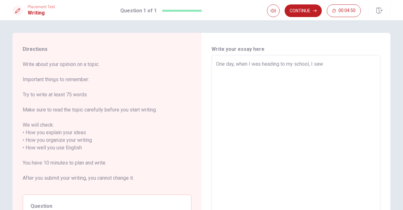
type textarea "x"
type textarea "One day, when I was heading to my school, I saw"
type textarea "x"
type textarea "One day, when I was heading to my school, I saw o"
type textarea "x"
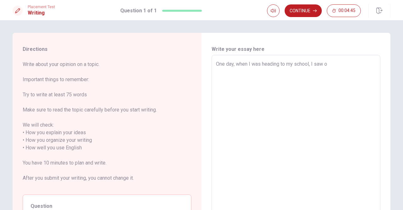
type textarea "One day, when I was heading to my school, I saw on"
type textarea "x"
type textarea "One day, when I was heading to my school, I saw one"
type textarea "x"
type textarea "One day, when I was heading to my school, I saw one"
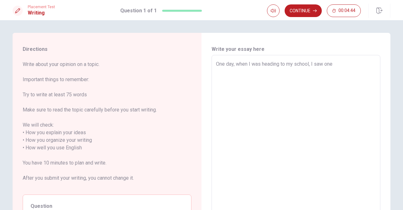
type textarea "x"
type textarea "One day, when I was heading to my school, I saw one w"
type textarea "x"
type textarea "One day, when I was heading to my school, I saw one wo"
type textarea "x"
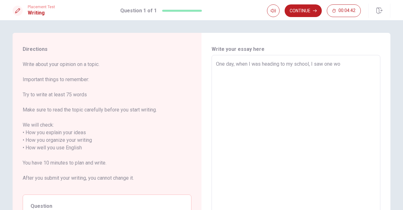
type textarea "One day, when I was heading to my school, I saw one wom"
type textarea "x"
type textarea "One day, when I was heading to my school, I saw one wo"
type textarea "x"
type textarea "One day, when I was heading to my school, I saw one w"
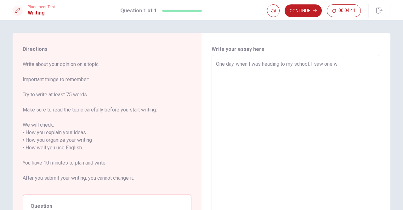
type textarea "x"
type textarea "One day, when I was heading to my school, I saw one"
type textarea "x"
type textarea "One day, when I was heading to my school, I saw one"
type textarea "x"
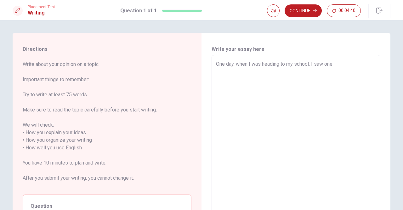
type textarea "One day, when I was heading to my school, I saw on"
type textarea "x"
type textarea "One day, when I was heading to my school, I saw o"
type textarea "x"
type textarea "One day, when I was heading to my school, I saw"
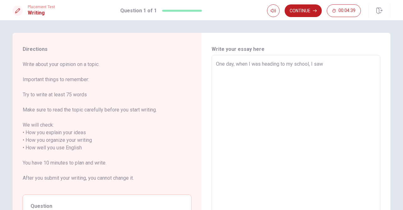
type textarea "x"
type textarea "One day, when I was heading to my school, I saw a"
type textarea "x"
type textarea "One day, when I was heading to my school, I saw a"
type textarea "x"
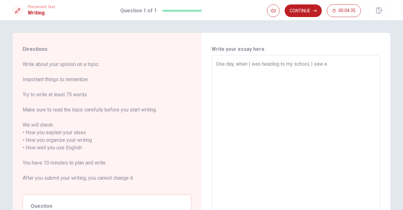
type textarea "One day, when I was heading to my school, I saw a w"
type textarea "x"
type textarea "One day, when I was heading to my school, I saw a wo"
type textarea "x"
type textarea "One day, when I was heading to my school, I saw a wom"
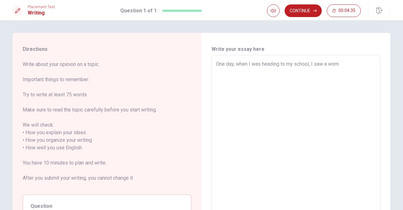
type textarea "x"
type textarea "One day, when I was heading to my school, I saw a wome"
type textarea "x"
type textarea "One day, when I was heading to my school, I saw a women"
click at [261, 69] on textarea "One day, when I was heading to my school, I saw a women" at bounding box center [296, 147] width 160 height 175
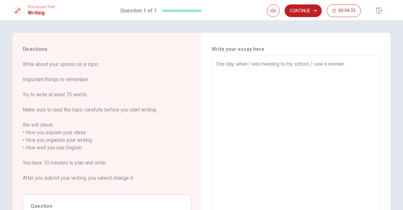
type textarea "x"
type textarea "One day, when I was heading to my school, I saw a women"
type textarea "x"
type textarea "One day, when I was heading to my school, I saw a women"
type textarea "x"
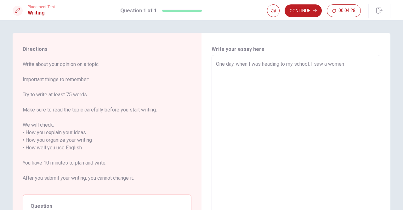
type textarea "One day, when I was heading to my school, I saw a women"
type textarea "x"
type textarea "One day, when I was heading to my school, I saw a women w"
type textarea "x"
type textarea "One day, when I was heading to my school, I saw a women wh"
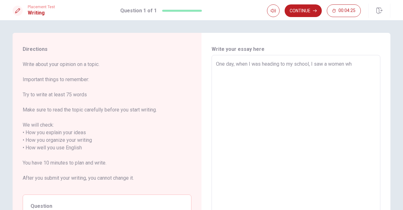
type textarea "x"
type textarea "One day, when I was heading to my school, I saw a women who"
type textarea "x"
type textarea "One day, when I was heading to my school, I saw a women who"
type textarea "x"
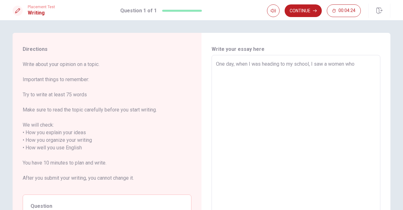
type textarea "One day, when I was heading to my school, I saw a women who l"
type textarea "x"
type textarea "One day, when I was heading to my school, I saw a women who lo"
type textarea "x"
type textarea "One day, when I was heading to my school, I saw a women who loo"
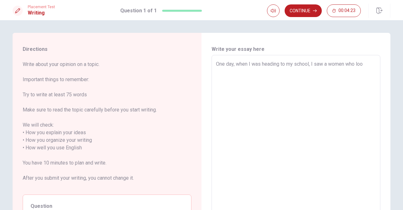
type textarea "x"
type textarea "One day, when I was heading to my school, I saw a women who look"
type textarea "x"
type textarea "One day, when I was heading to my school, I saw a women who looks"
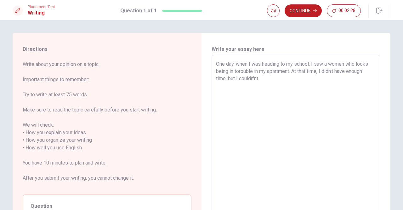
click at [261, 69] on textarea "One day, when I was heading to my school, I saw a women who looks being in toro…" at bounding box center [296, 147] width 160 height 175
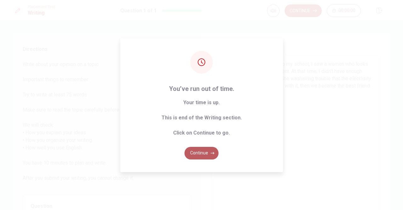
click at [209, 153] on button "Continue" at bounding box center [202, 153] width 34 height 13
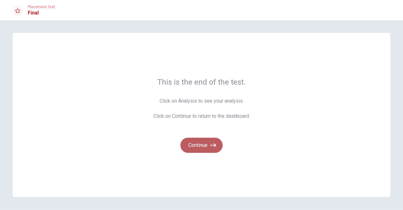
click at [212, 141] on button "Continue" at bounding box center [202, 144] width 42 height 15
